Goal: Check status: Check status

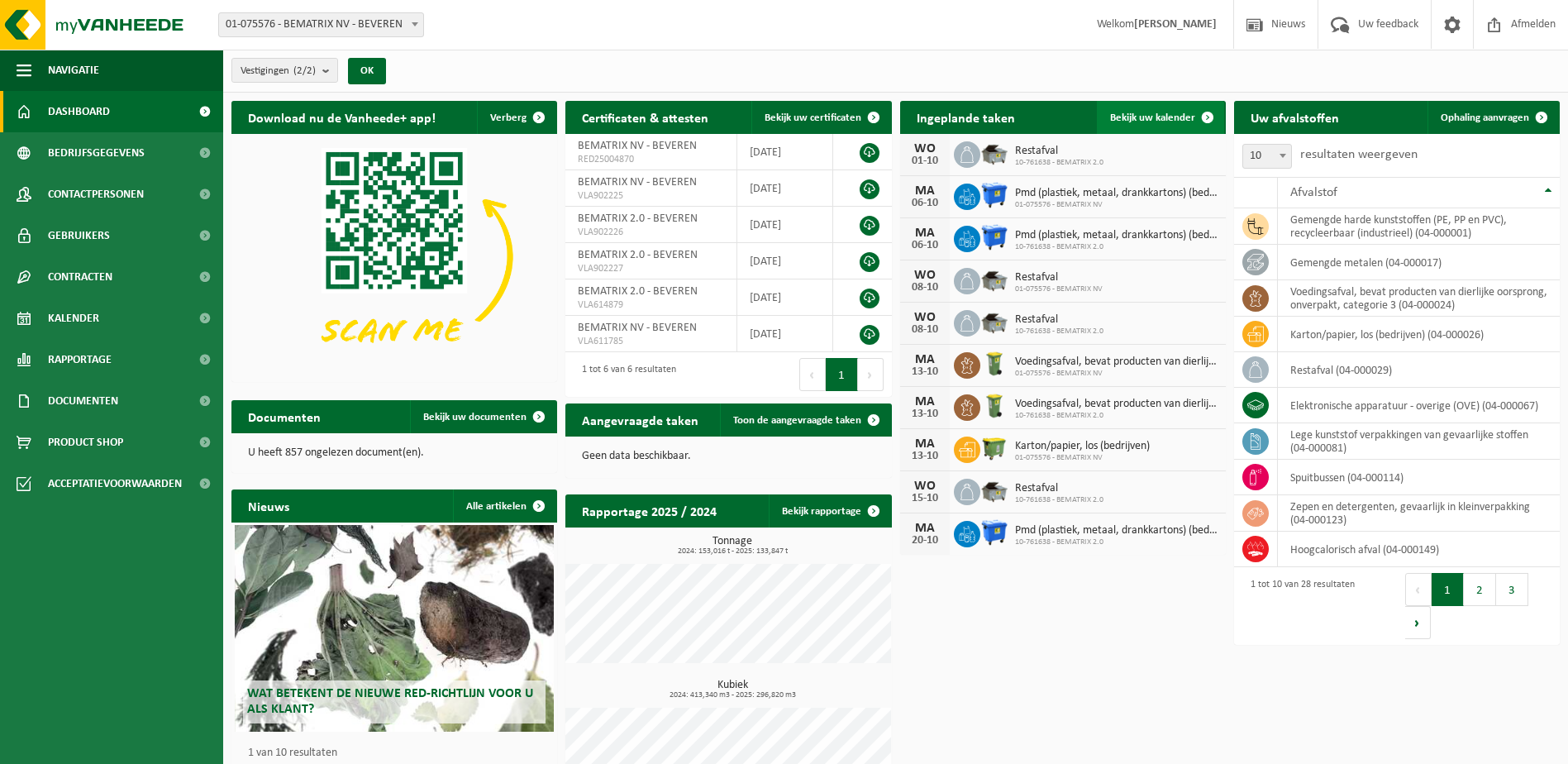
click at [1189, 120] on span "Bekijk uw kalender" at bounding box center [1153, 118] width 85 height 10
